Goal: Information Seeking & Learning: Check status

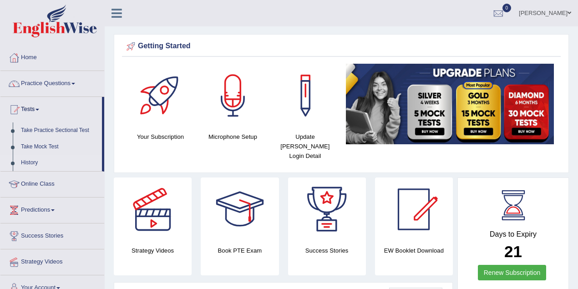
click at [31, 163] on link "History" at bounding box center [59, 163] width 85 height 16
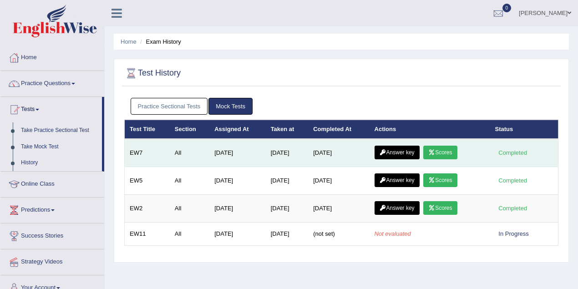
click at [435, 150] on icon at bounding box center [432, 152] width 7 height 5
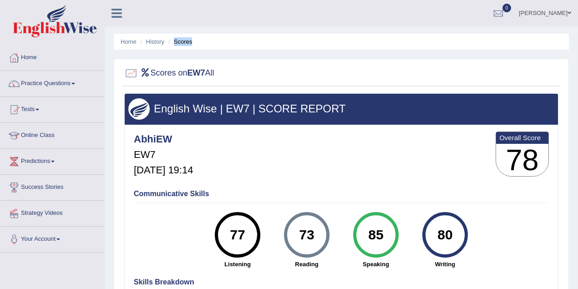
click at [167, 47] on ul "Home History Scores" at bounding box center [341, 42] width 455 height 16
click at [156, 45] on li "History" at bounding box center [151, 41] width 26 height 9
click at [160, 41] on link "History" at bounding box center [155, 41] width 18 height 7
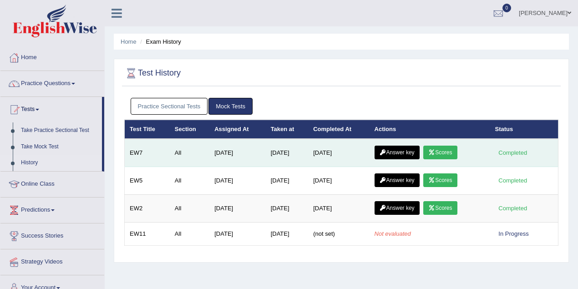
click at [383, 151] on icon at bounding box center [383, 152] width 7 height 5
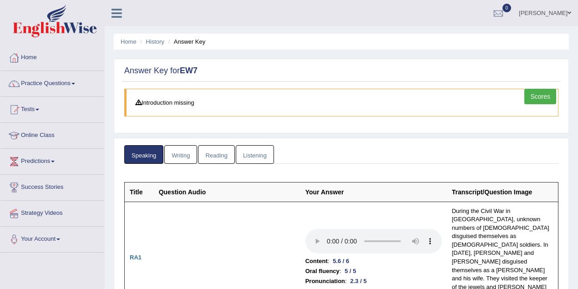
click at [187, 152] on link "Writing" at bounding box center [180, 154] width 33 height 19
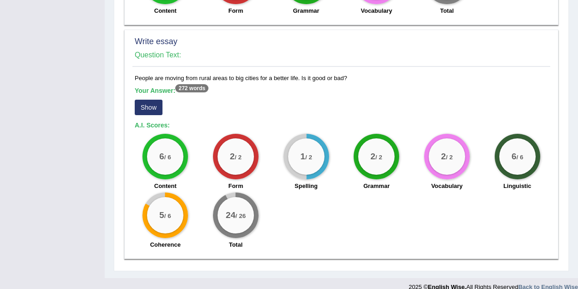
drag, startPoint x: 147, startPoint y: 89, endPoint x: 150, endPoint y: 96, distance: 8.0
click at [147, 100] on button "Show" at bounding box center [149, 107] width 28 height 15
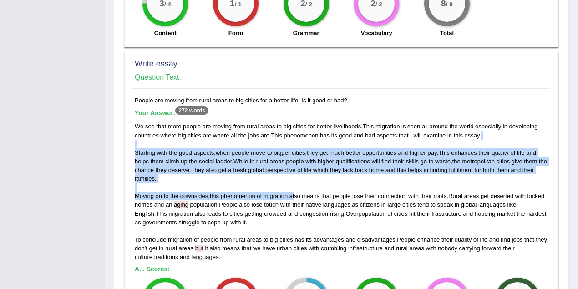
drag, startPoint x: 142, startPoint y: 135, endPoint x: 297, endPoint y: 189, distance: 163.7
click at [297, 189] on div "We see that more people are moving from rural areas to big cities for better li…" at bounding box center [342, 191] width 414 height 139
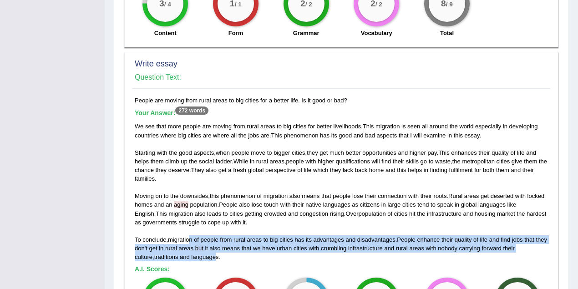
drag, startPoint x: 196, startPoint y: 244, endPoint x: 190, endPoint y: 231, distance: 13.9
click at [190, 232] on div "We see that more people are moving from rural areas to big cities for better li…" at bounding box center [342, 191] width 414 height 139
click at [233, 228] on div "We see that more people are moving from rural areas to big cities for better li…" at bounding box center [342, 191] width 414 height 139
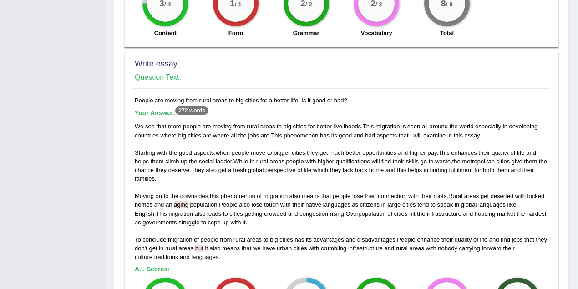
click at [158, 109] on div "Your Answer: 272 words We see that more people are moving from rural areas to b…" at bounding box center [342, 185] width 414 height 152
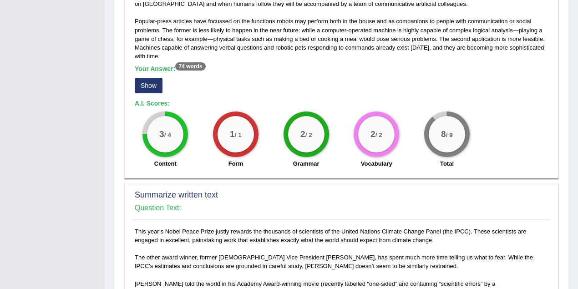
scroll to position [364, 0]
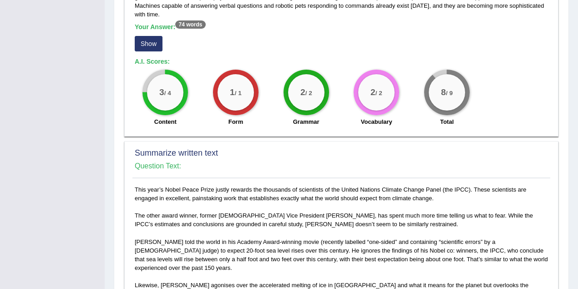
drag, startPoint x: 158, startPoint y: 41, endPoint x: 194, endPoint y: 69, distance: 45.7
click at [158, 41] on button "Show" at bounding box center [149, 43] width 28 height 15
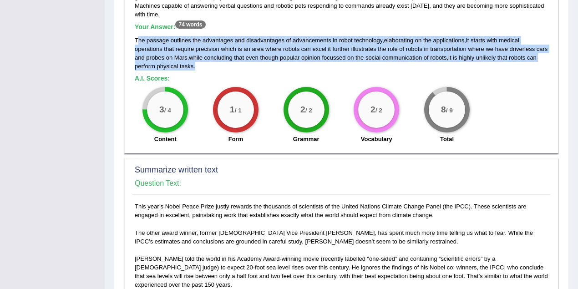
drag, startPoint x: 240, startPoint y: 66, endPoint x: 138, endPoint y: 40, distance: 105.6
click at [138, 40] on div "The passage outlines the advantages and disadvantages of advancements in robot …" at bounding box center [342, 53] width 414 height 35
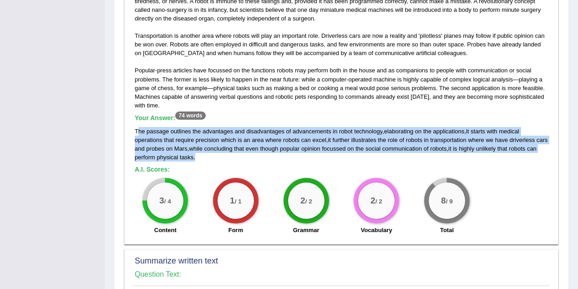
drag, startPoint x: 201, startPoint y: 130, endPoint x: 202, endPoint y: 135, distance: 5.1
click at [201, 130] on div "The passage outlines the advantages and disadvantages of advancements in robot …" at bounding box center [342, 144] width 414 height 35
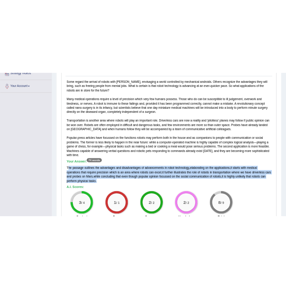
scroll to position [121, 0]
